Goal: Information Seeking & Learning: Check status

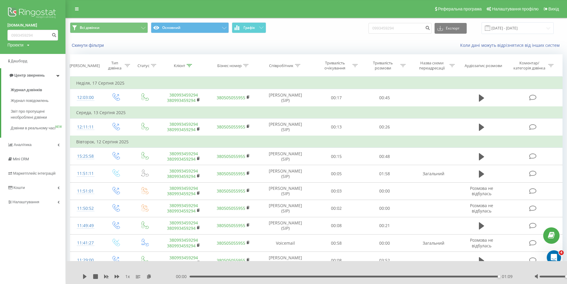
click at [28, 36] on input "0993459294" at bounding box center [32, 35] width 51 height 11
type input "0951468709"
click at [54, 36] on icon "submit" at bounding box center [54, 34] width 5 height 4
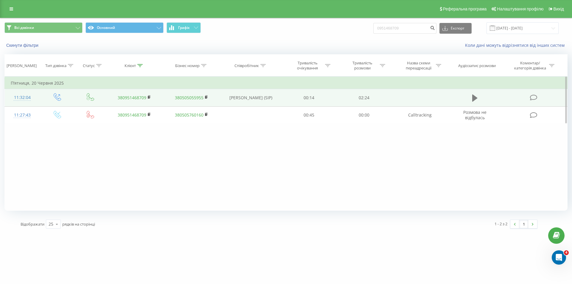
click at [475, 99] on icon at bounding box center [474, 98] width 5 height 8
